Goal: Task Accomplishment & Management: Manage account settings

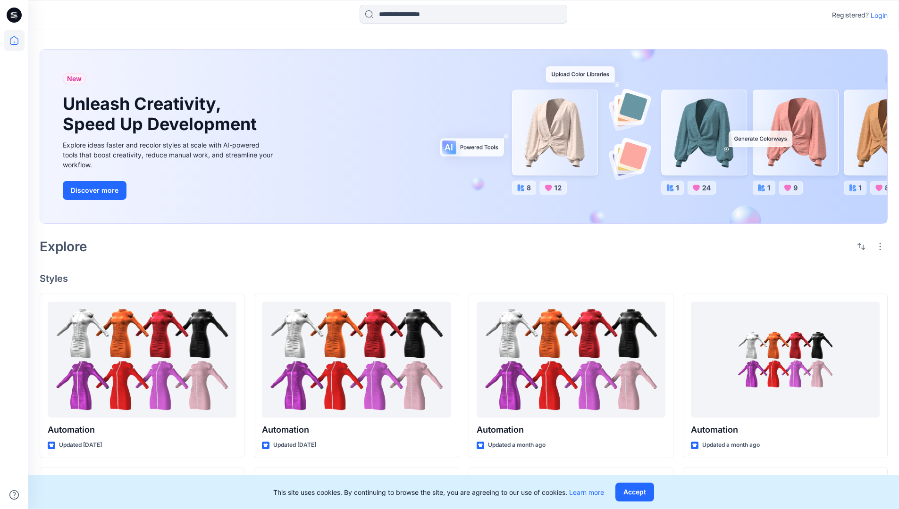
click at [876, 15] on p "Login" at bounding box center [878, 15] width 17 height 10
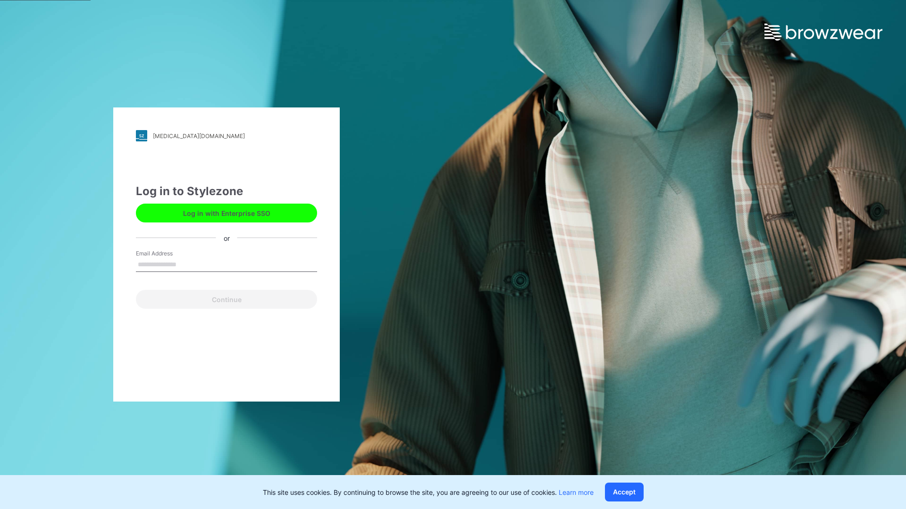
click at [186, 264] on input "Email Address" at bounding box center [226, 265] width 181 height 14
type input "**********"
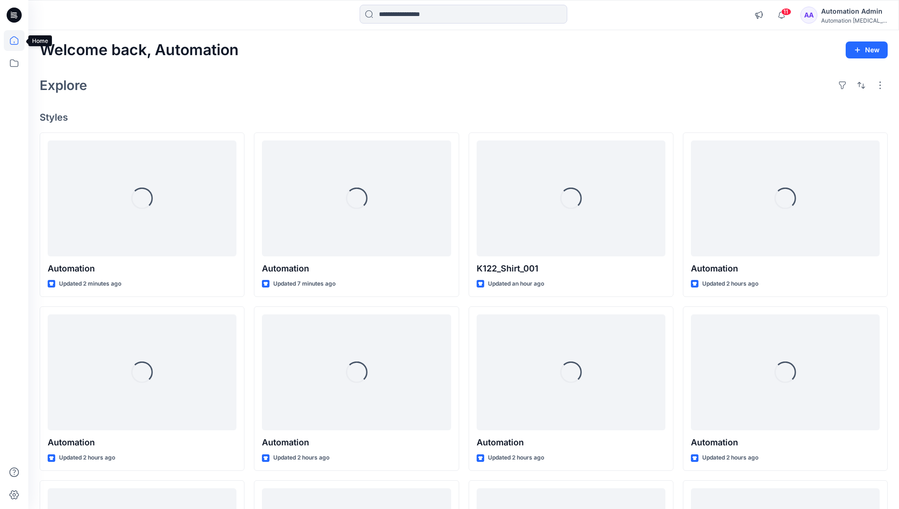
click at [18, 41] on icon at bounding box center [14, 40] width 8 height 8
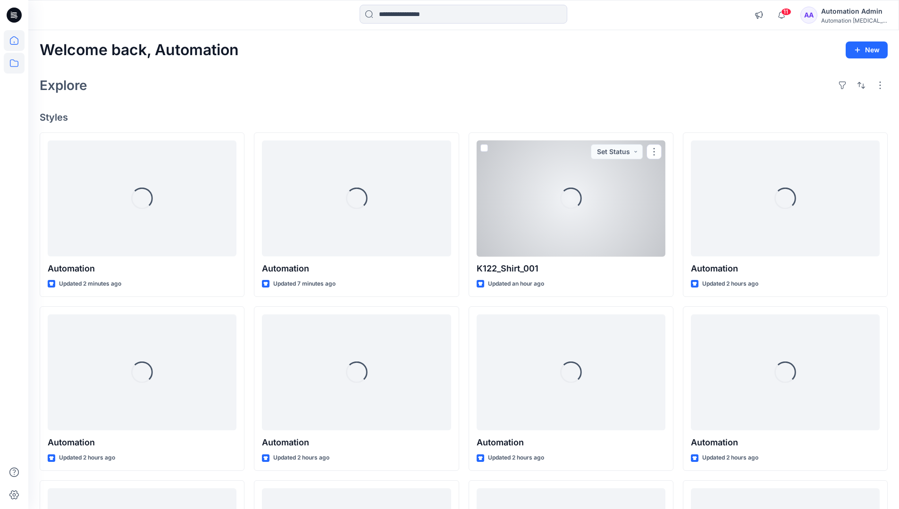
click at [15, 63] on icon at bounding box center [14, 63] width 21 height 21
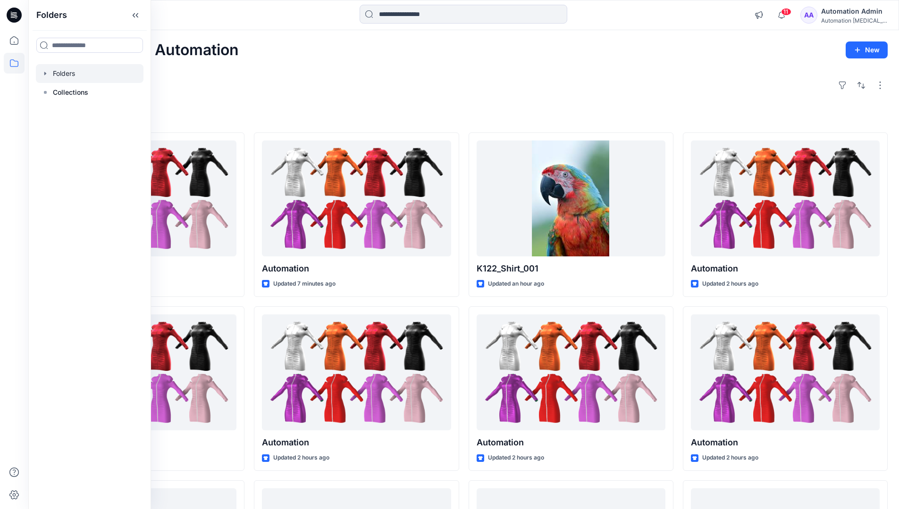
click at [69, 69] on div at bounding box center [90, 73] width 108 height 19
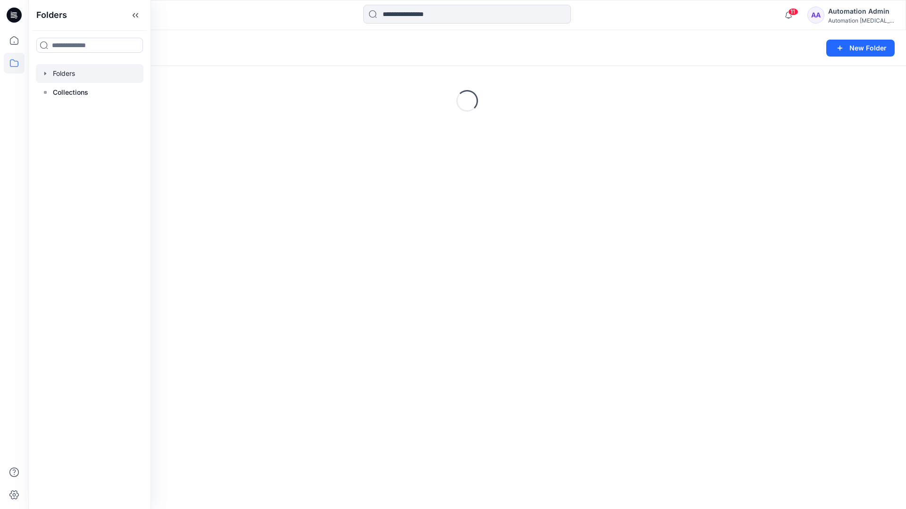
click at [415, 318] on div "Folders New Folder Loading..." at bounding box center [466, 269] width 877 height 479
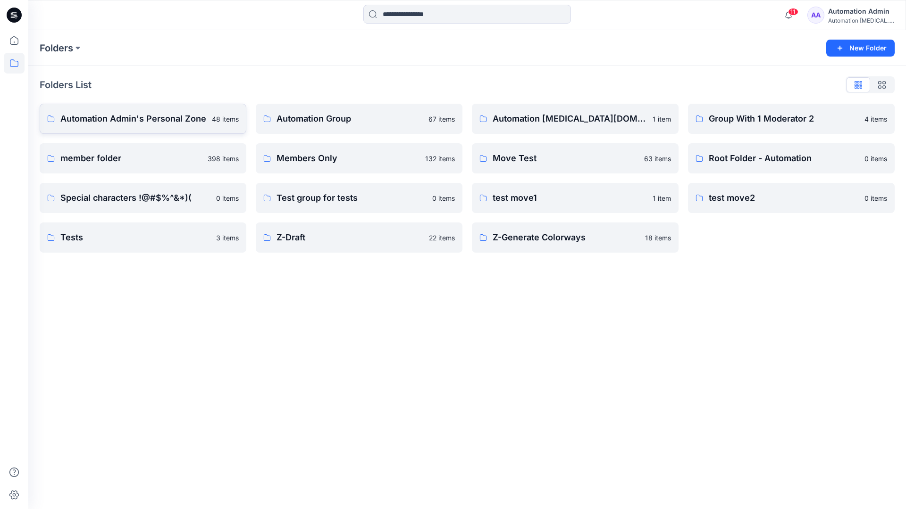
click at [158, 125] on p "Automation Admin's Personal Zone" at bounding box center [133, 118] width 146 height 13
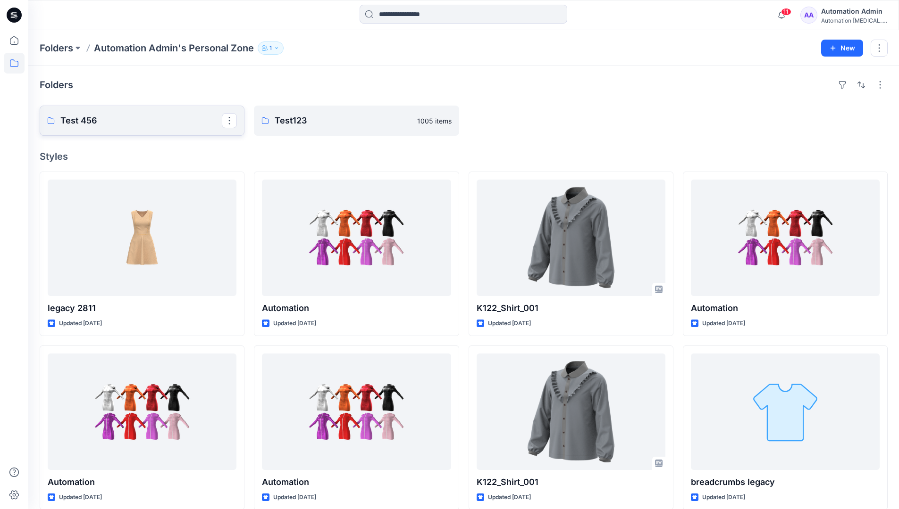
click at [158, 125] on p "Test 456" at bounding box center [140, 120] width 161 height 13
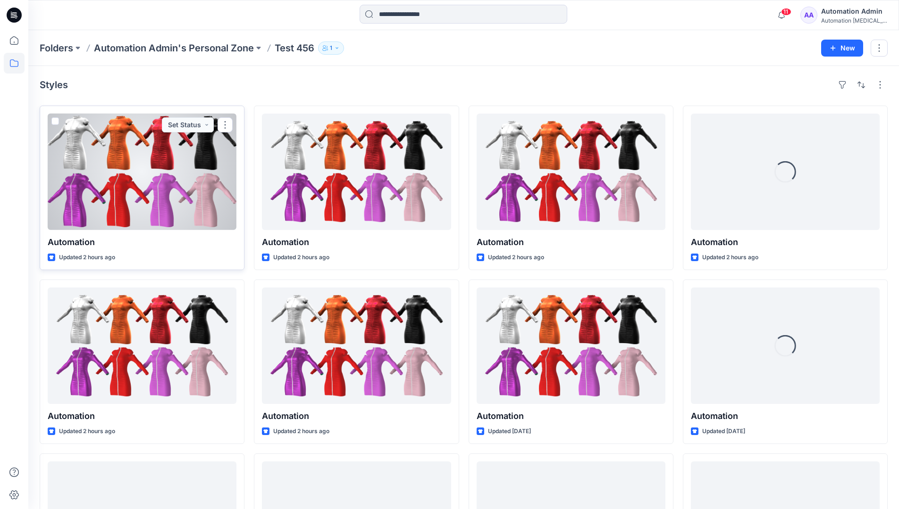
click at [149, 143] on div at bounding box center [142, 172] width 189 height 116
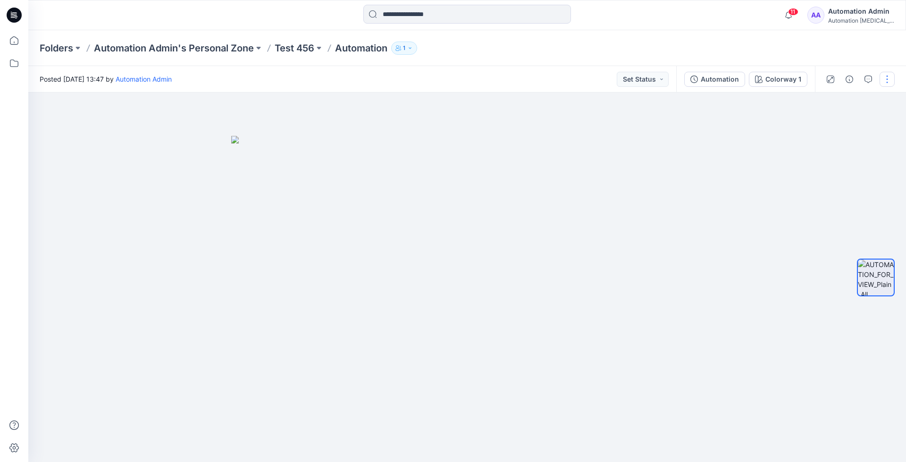
click at [887, 80] on button "button" at bounding box center [886, 79] width 15 height 15
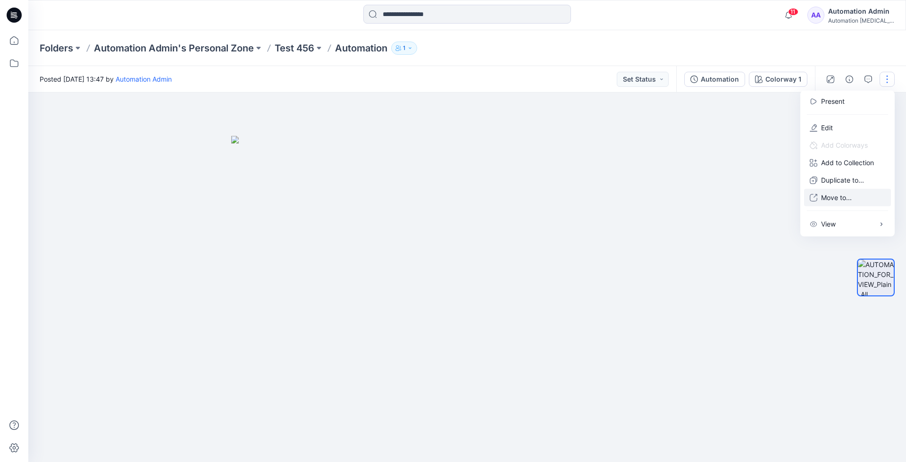
click at [851, 193] on p "Move to..." at bounding box center [836, 197] width 31 height 10
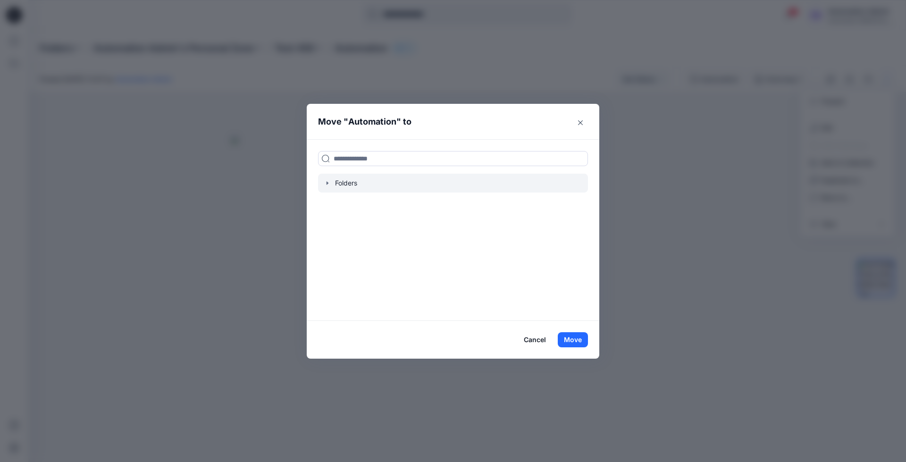
click at [345, 182] on div at bounding box center [453, 183] width 270 height 19
click at [326, 182] on icon "button" at bounding box center [328, 183] width 8 height 8
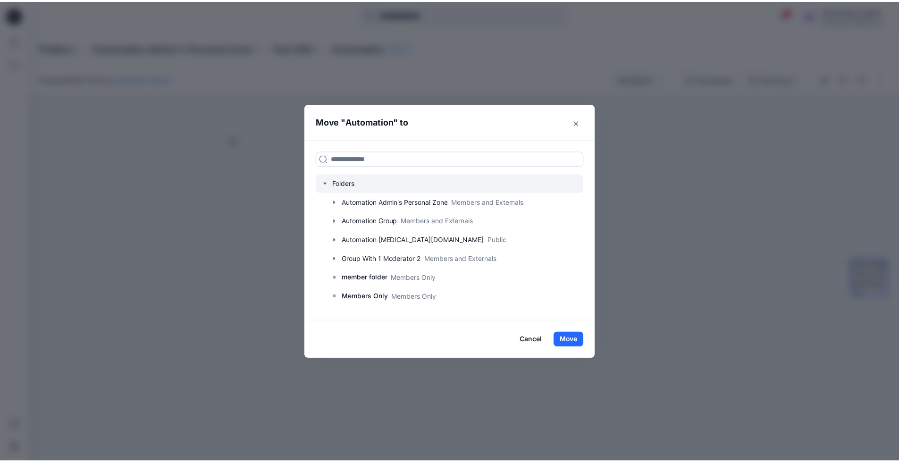
scroll to position [74, 0]
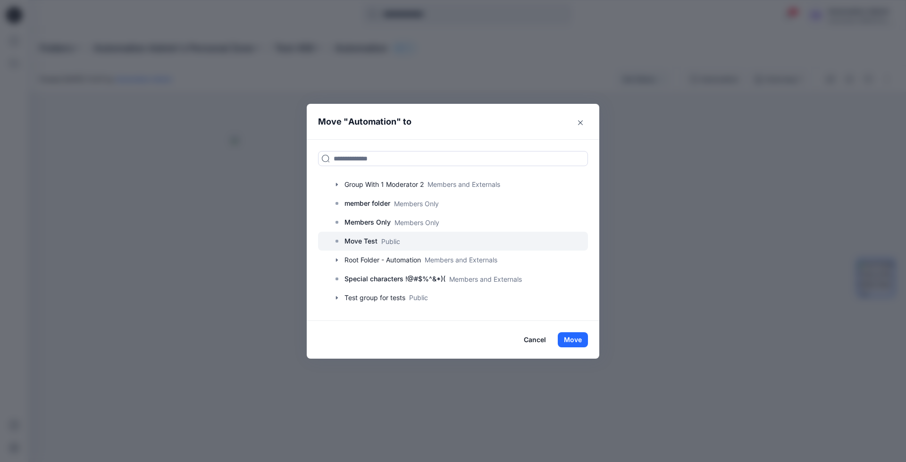
click at [349, 242] on p "Move Test" at bounding box center [360, 240] width 33 height 11
click at [571, 336] on button "Move" at bounding box center [572, 339] width 30 height 15
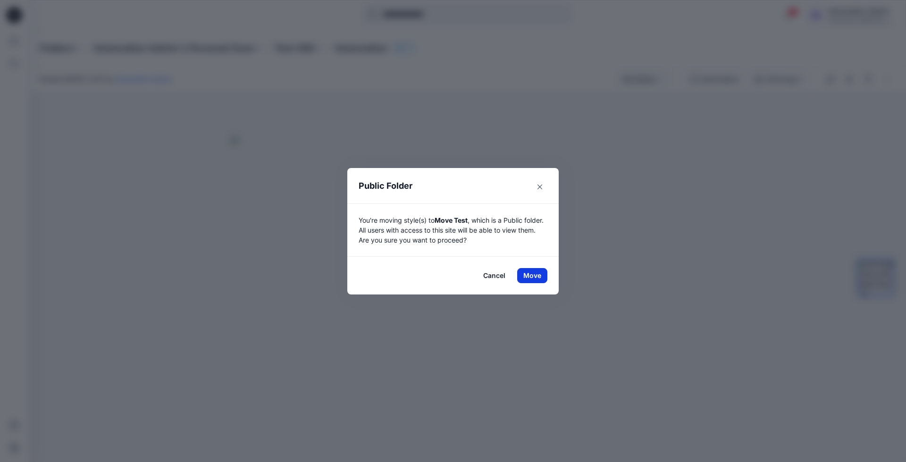
click at [532, 275] on button "Move" at bounding box center [532, 275] width 30 height 15
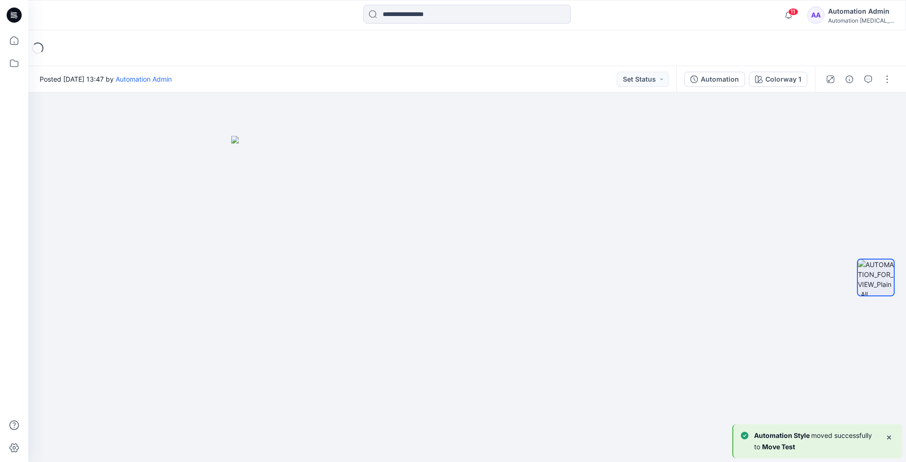
click at [52, 47] on div "Loading..." at bounding box center [466, 48] width 877 height 36
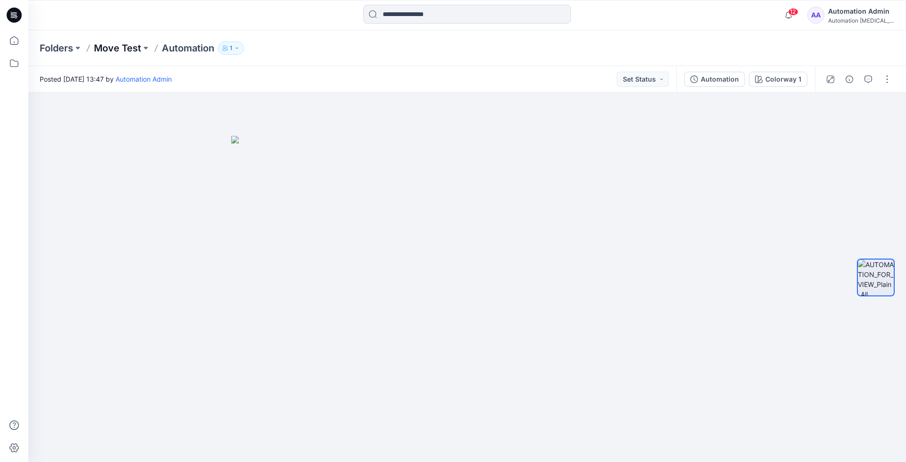
click at [117, 48] on p "Move Test" at bounding box center [117, 48] width 47 height 13
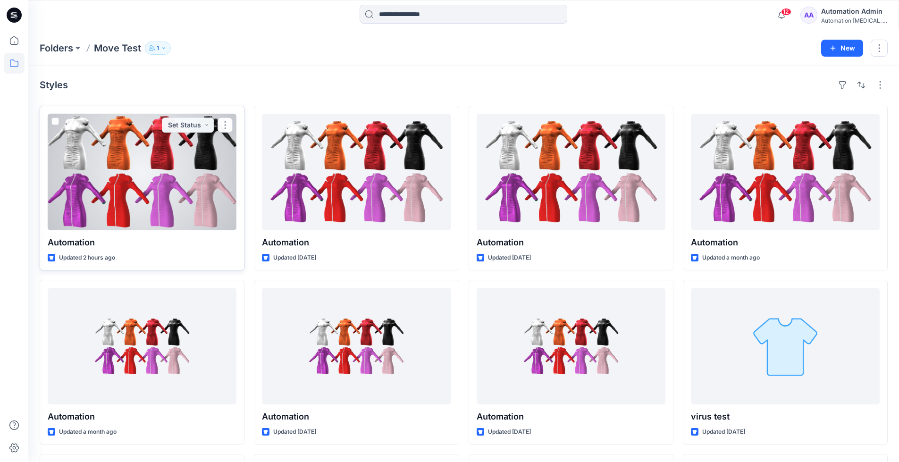
click at [168, 188] on div at bounding box center [142, 172] width 189 height 116
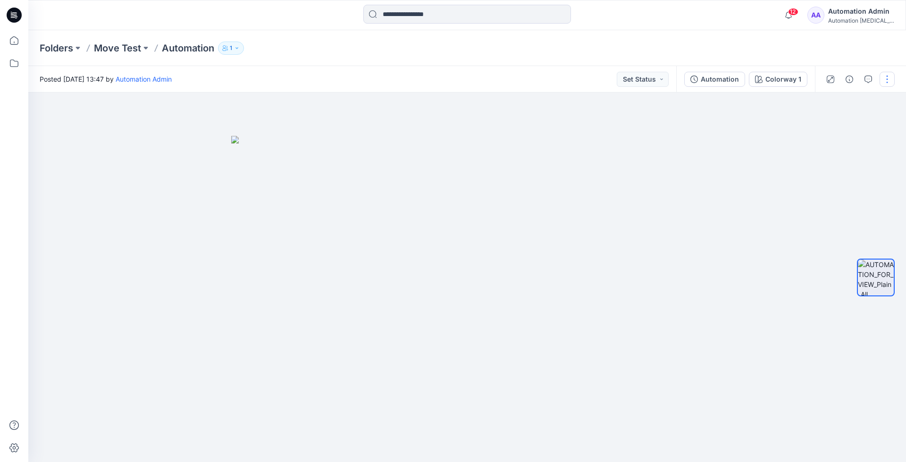
click at [885, 81] on button "button" at bounding box center [886, 79] width 15 height 15
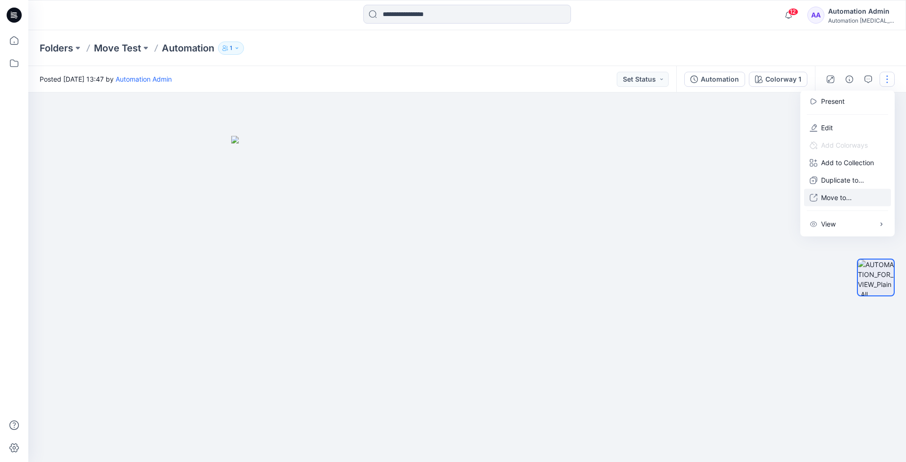
click at [832, 194] on p "Move to..." at bounding box center [836, 197] width 31 height 10
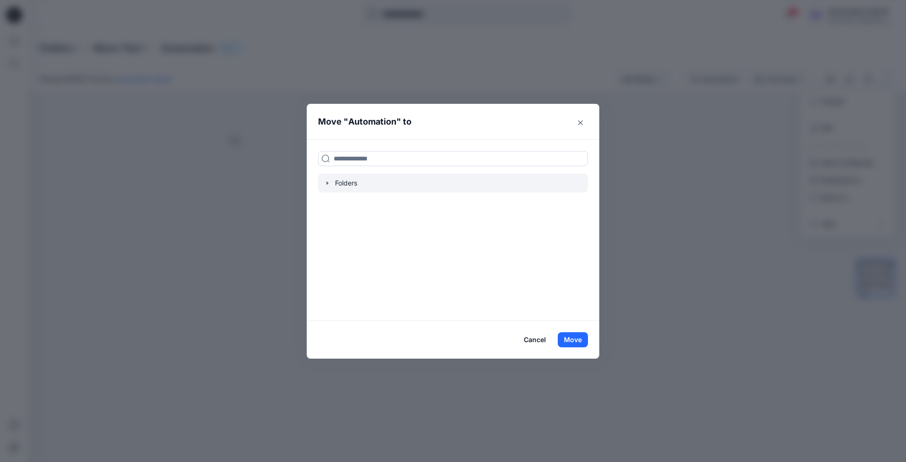
click at [326, 186] on icon "button" at bounding box center [328, 183] width 8 height 8
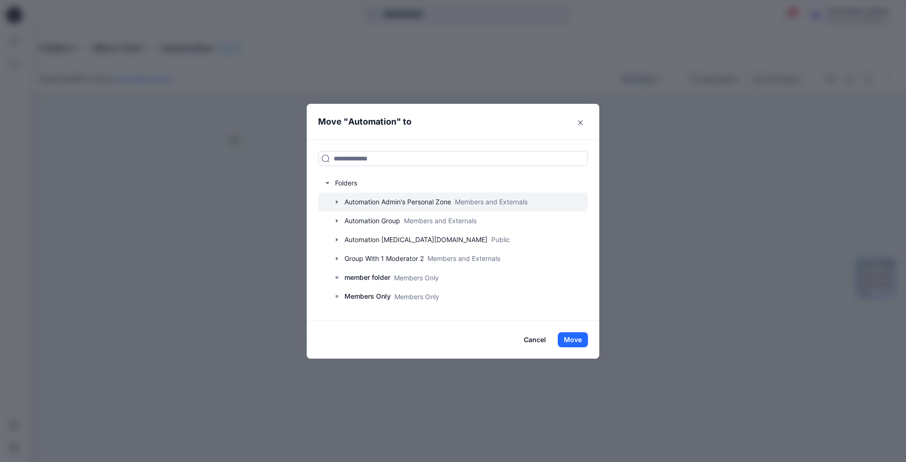
click at [336, 200] on icon "button" at bounding box center [337, 201] width 2 height 3
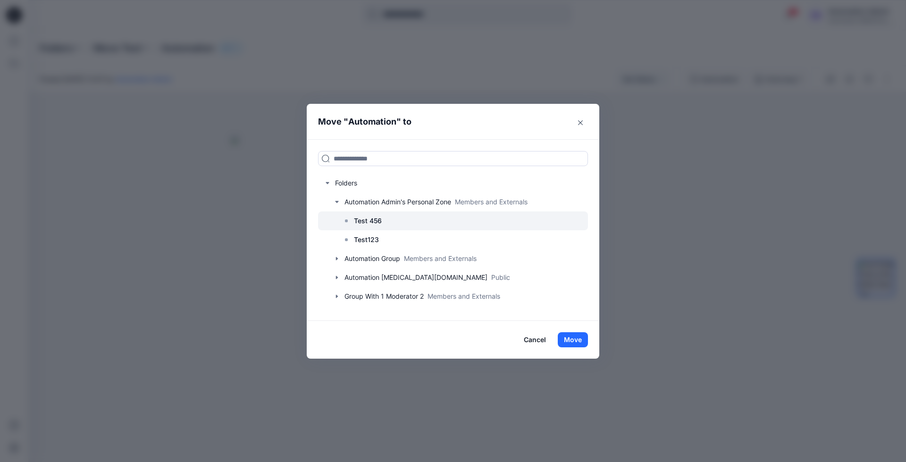
click at [369, 219] on p "Test 456" at bounding box center [368, 220] width 28 height 11
click at [578, 341] on button "Move" at bounding box center [572, 339] width 30 height 15
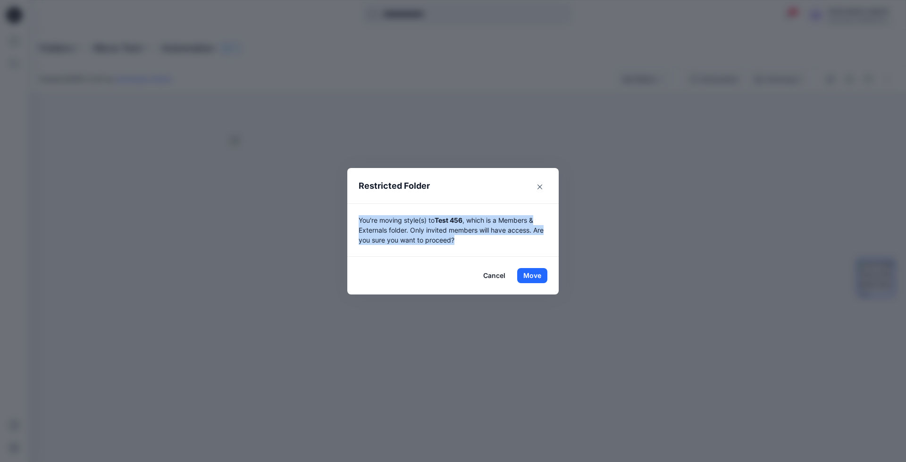
drag, startPoint x: 578, startPoint y: 341, endPoint x: 466, endPoint y: 238, distance: 152.2
click at [466, 238] on p "You're moving style(s) to Test 456 , which is a Members & Externals folder. Onl…" at bounding box center [452, 230] width 189 height 30
click at [532, 273] on button "Move" at bounding box center [532, 275] width 30 height 15
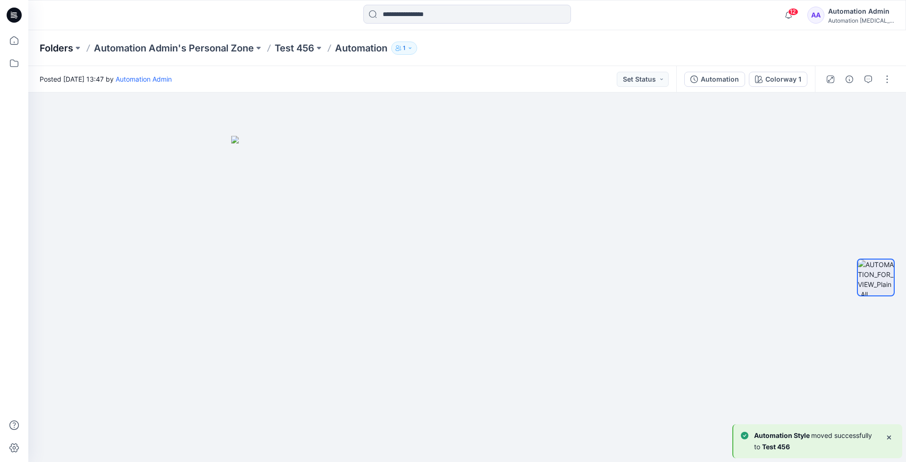
click at [55, 50] on p "Folders" at bounding box center [56, 48] width 33 height 13
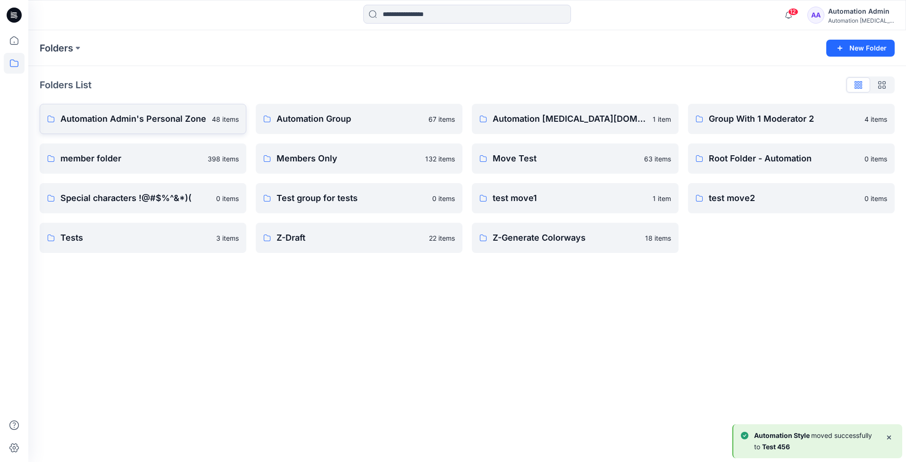
click at [115, 118] on p "Automation Admin's Personal Zone" at bounding box center [133, 118] width 146 height 13
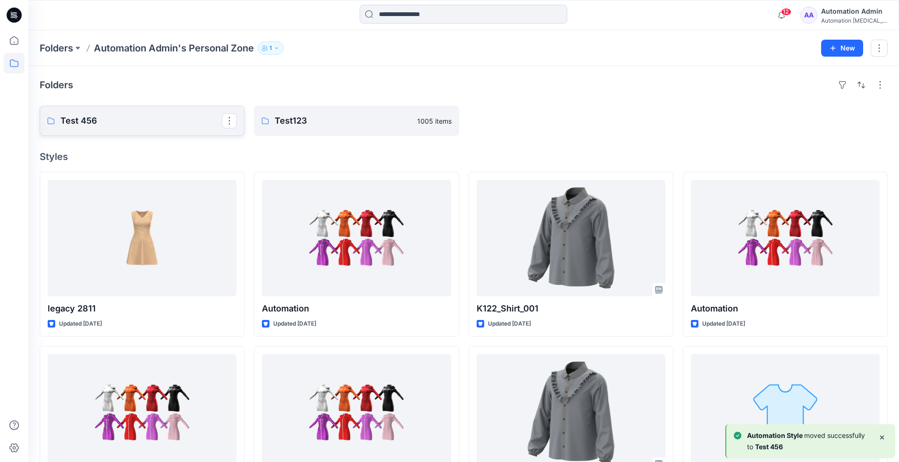
click at [115, 118] on p "Test 456" at bounding box center [140, 120] width 161 height 13
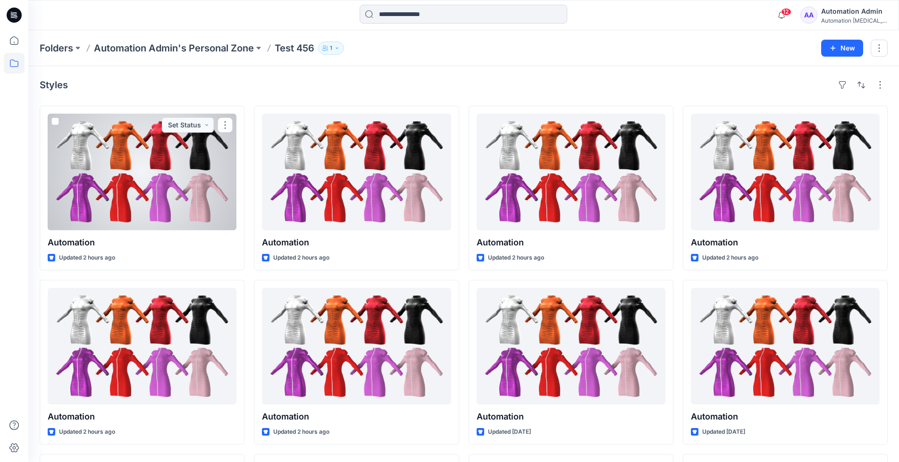
click at [840, 18] on div "Automation [MEDICAL_DATA]..." at bounding box center [854, 20] width 66 height 7
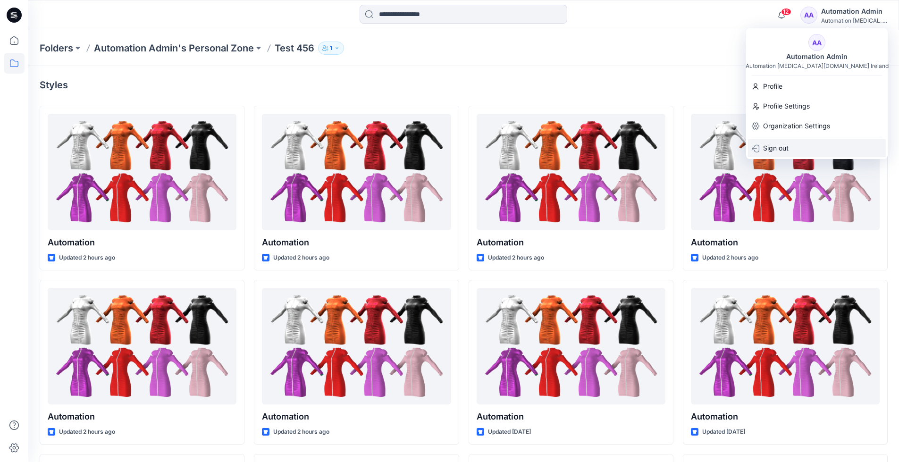
click at [784, 148] on p "Sign out" at bounding box center [775, 148] width 25 height 18
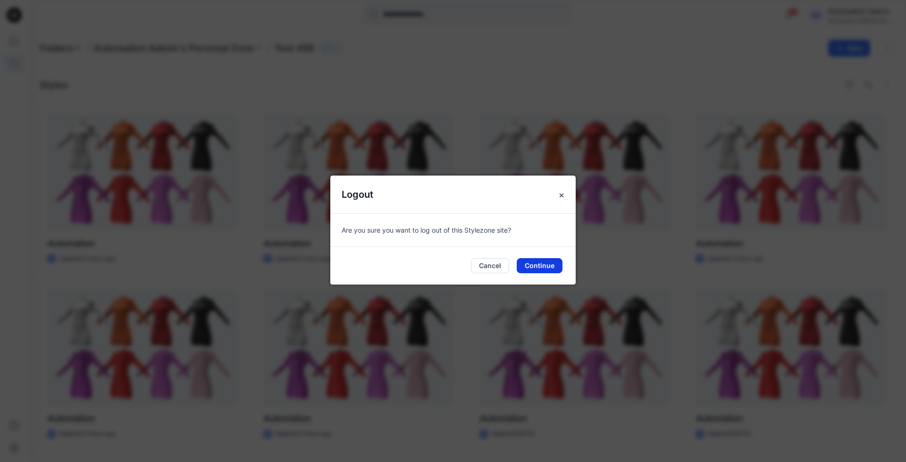
click at [550, 264] on button "Continue" at bounding box center [539, 265] width 46 height 15
